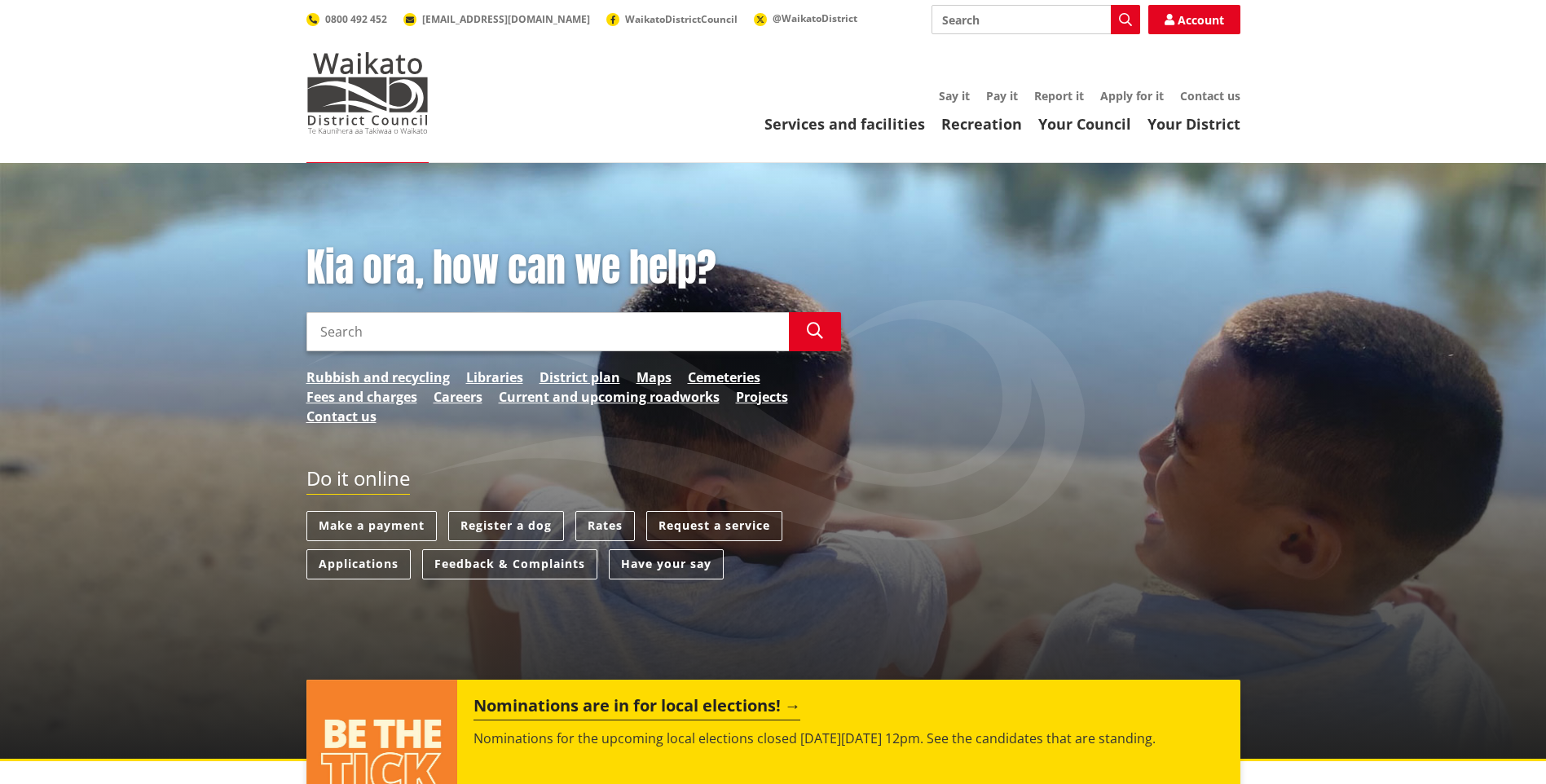
click at [532, 334] on input "Search" at bounding box center [547, 332] width 482 height 39
type input "69a hakanoa"
drag, startPoint x: 307, startPoint y: 311, endPoint x: 269, endPoint y: 311, distance: 38.0
click at [269, 311] on div "Kia ora, how can we help? Search 69a hakanoa Search Rubbish and recycling Libra…" at bounding box center [773, 462] width 1546 height 597
click at [766, 328] on input "69a hakanoa" at bounding box center [547, 332] width 482 height 39
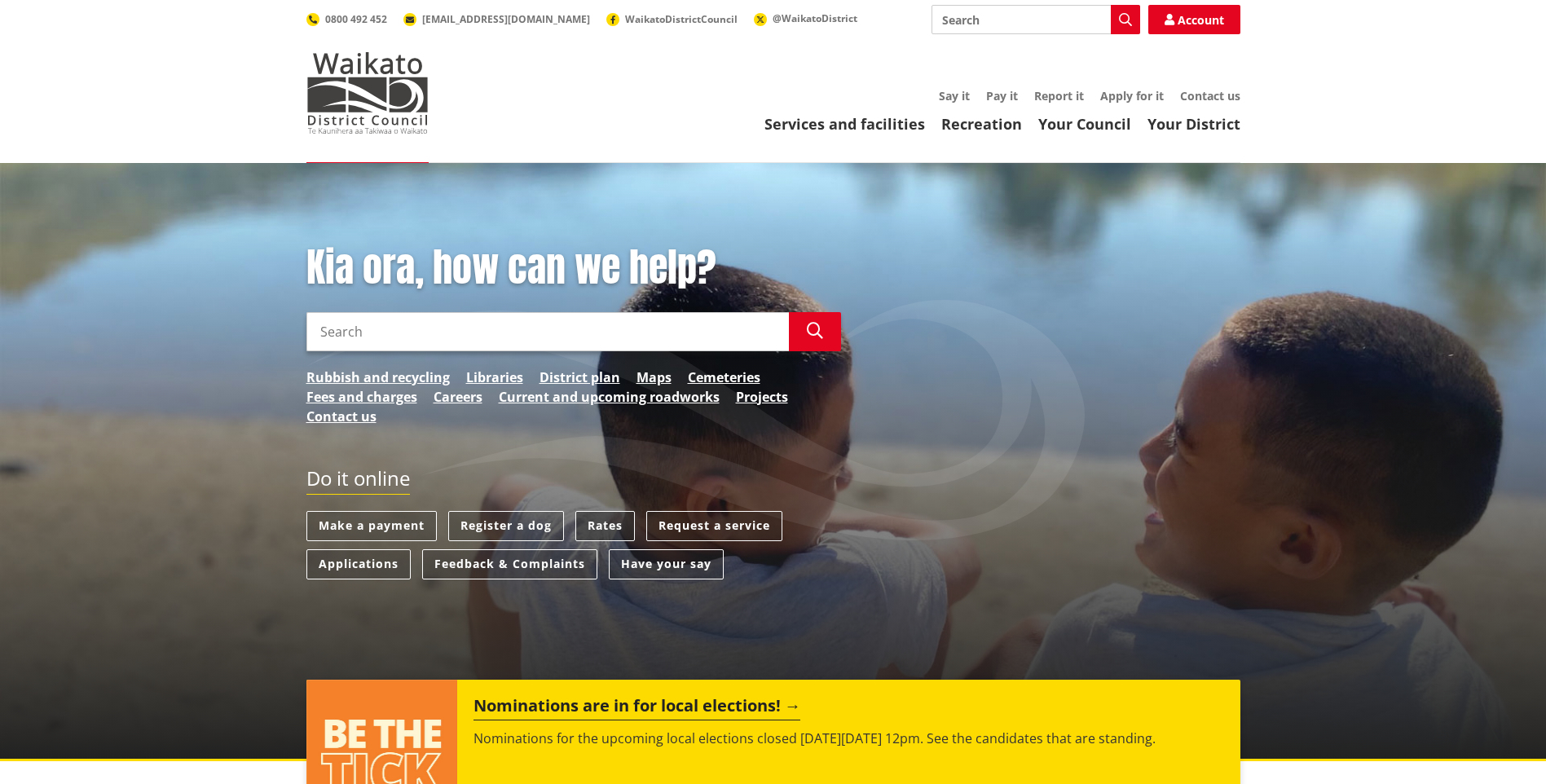
click at [611, 522] on link "Rates" at bounding box center [605, 526] width 59 height 30
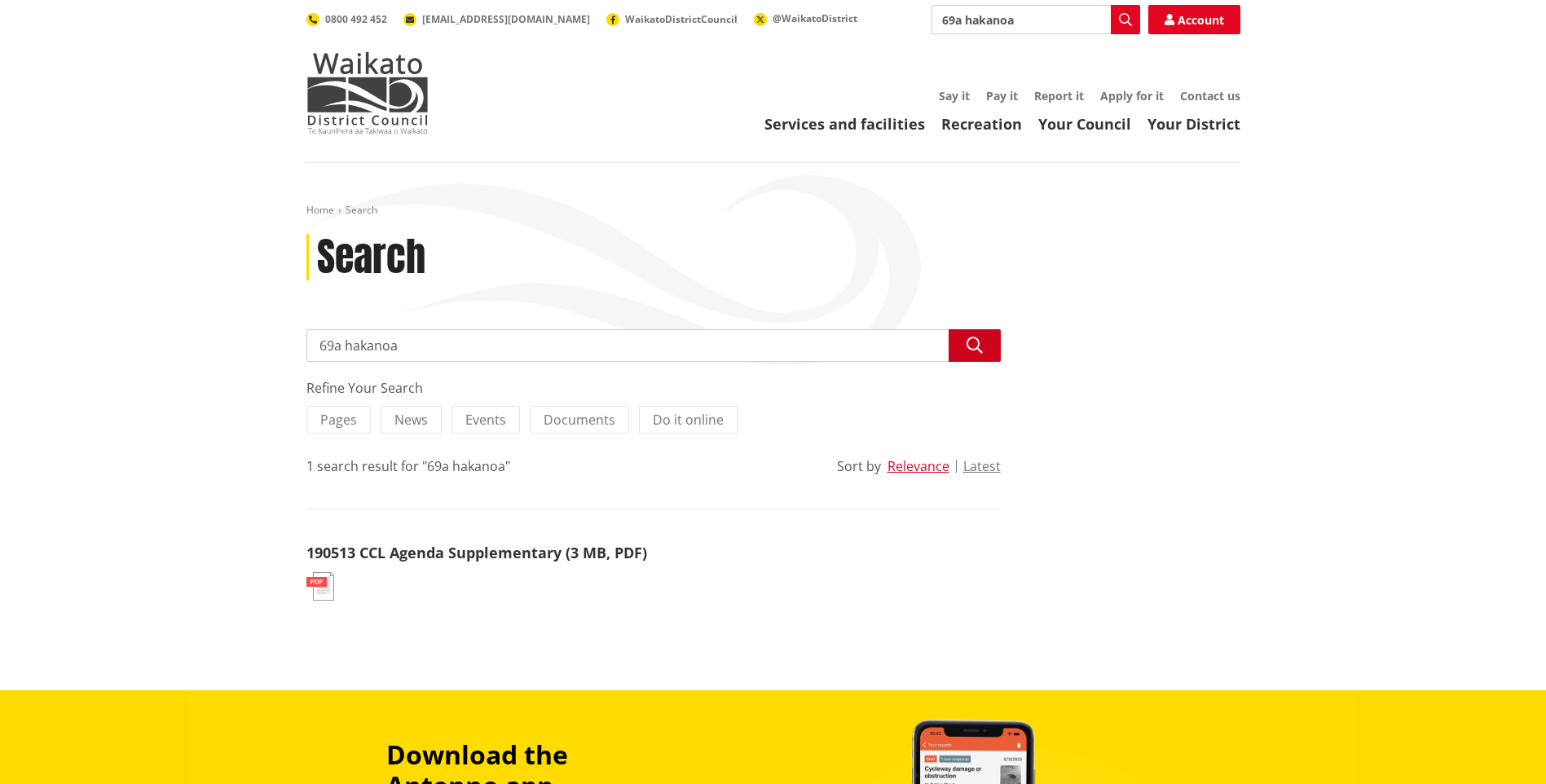
click at [968, 349] on icon "button" at bounding box center [974, 345] width 16 height 16
